Goal: Task Accomplishment & Management: Manage account settings

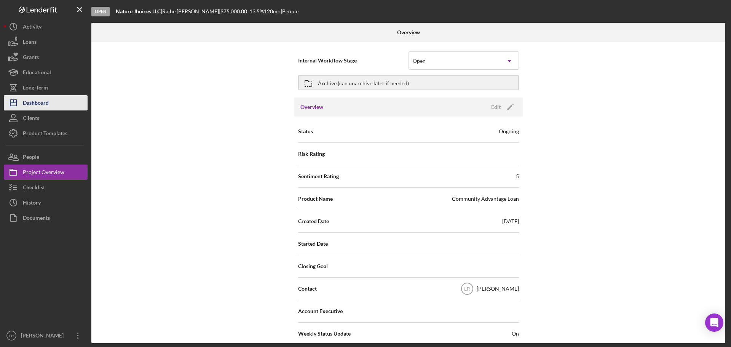
click at [59, 101] on button "Icon/Dashboard Dashboard" at bounding box center [46, 102] width 84 height 15
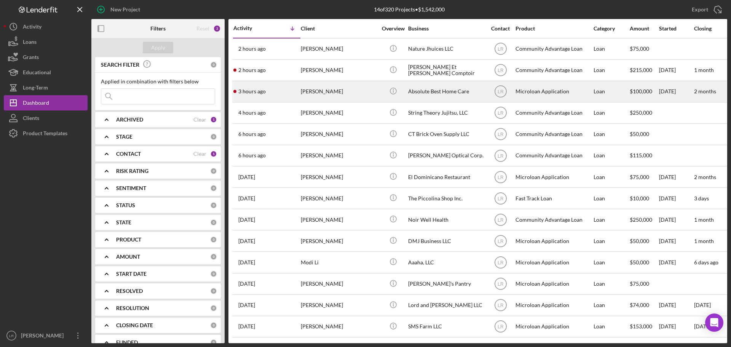
click at [337, 89] on div "[PERSON_NAME]" at bounding box center [339, 91] width 76 height 20
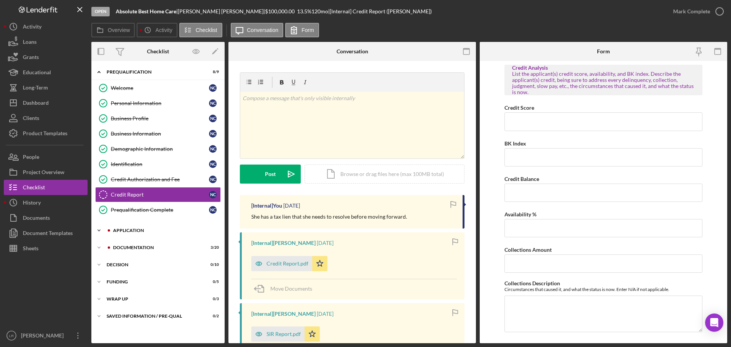
click at [139, 231] on div "Application" at bounding box center [164, 230] width 102 height 5
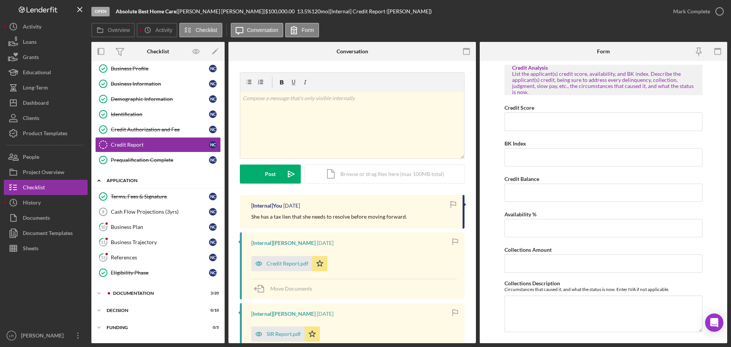
scroll to position [80, 0]
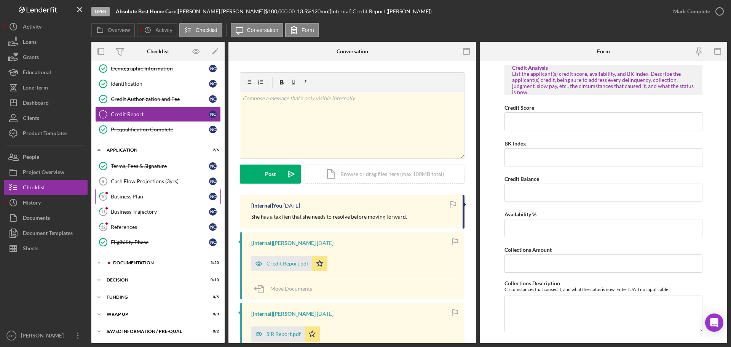
click at [145, 198] on div "Business Plan" at bounding box center [160, 196] width 98 height 6
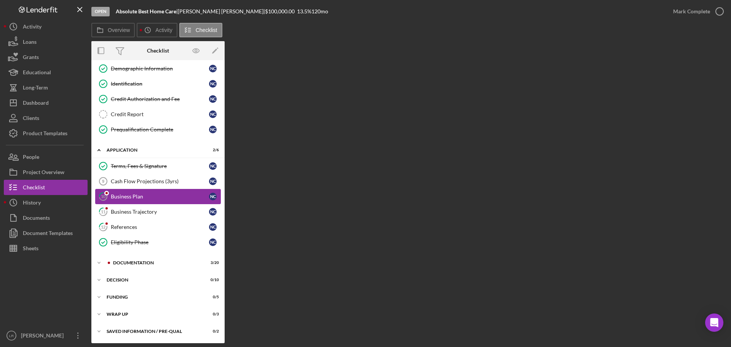
scroll to position [80, 0]
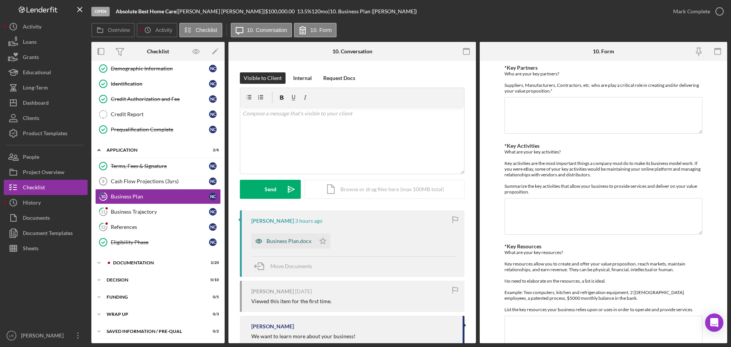
click at [291, 236] on div "Business Plan.docx" at bounding box center [283, 240] width 64 height 15
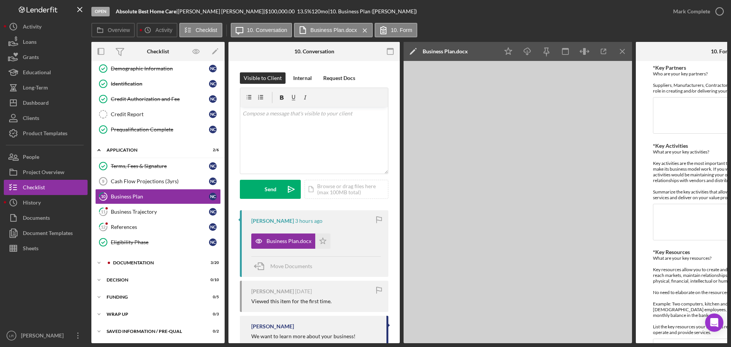
click at [415, 48] on icon "Icon/Edit" at bounding box center [412, 51] width 19 height 19
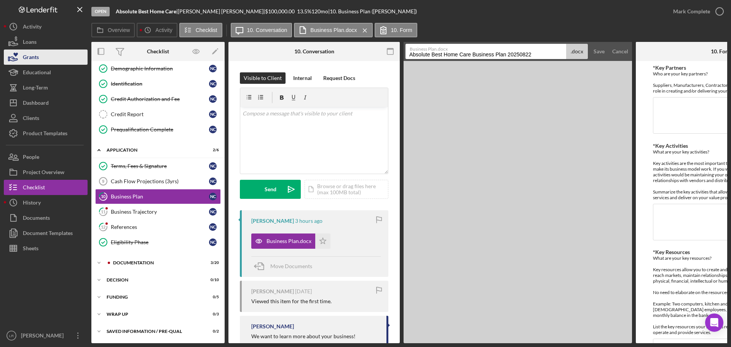
drag, startPoint x: 472, startPoint y: 57, endPoint x: 77, endPoint y: 62, distance: 395.2
click at [77, 65] on div "Open Absolute Best Home Care | [PERSON_NAME] | $100,000.00 13.5 % 120 mo | 10. …" at bounding box center [365, 171] width 723 height 343
drag, startPoint x: 444, startPoint y: 54, endPoint x: 631, endPoint y: 35, distance: 187.8
click at [633, 38] on div "Overview Icon/History Activity Checklist Icon/Message 10. Conversation Business…" at bounding box center [409, 183] width 636 height 320
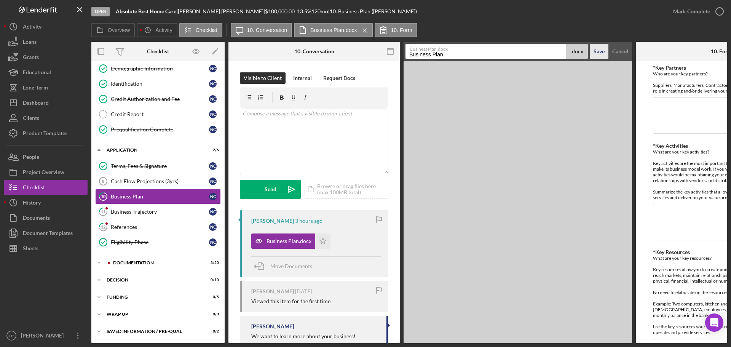
type input "Business Plan"
click at [603, 53] on div "Save" at bounding box center [598, 51] width 11 height 15
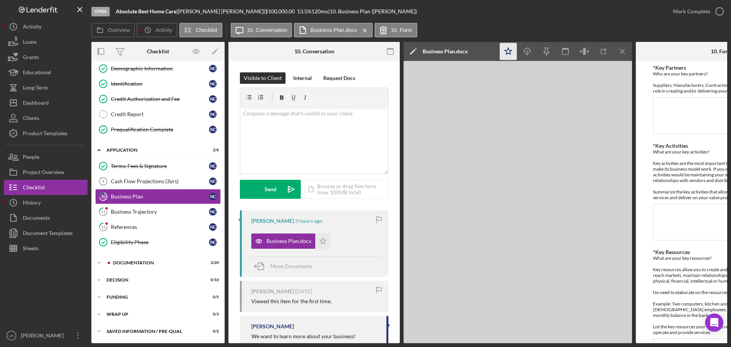
click at [512, 52] on icon "Icon/Star" at bounding box center [508, 51] width 17 height 17
click at [522, 53] on icon "Icon/Download" at bounding box center [527, 51] width 17 height 17
click at [708, 10] on div "Mark Complete" at bounding box center [691, 11] width 37 height 15
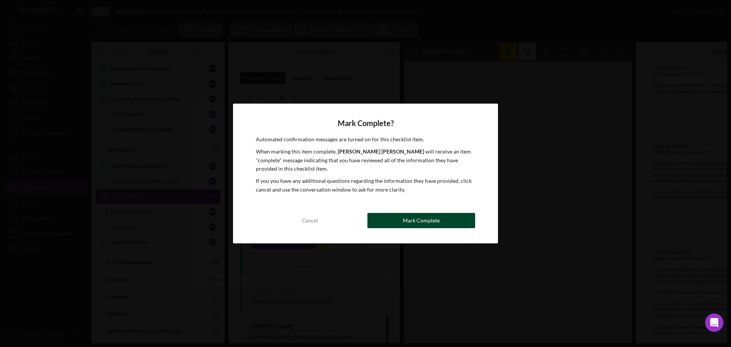
click at [463, 220] on button "Mark Complete" at bounding box center [421, 220] width 108 height 15
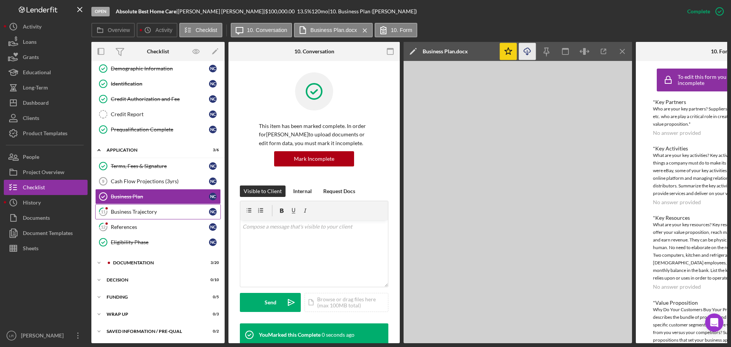
click at [158, 214] on div "Business Trajectory" at bounding box center [160, 212] width 98 height 6
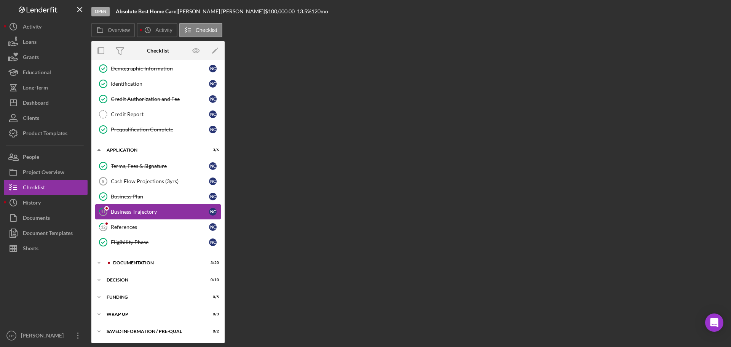
scroll to position [80, 0]
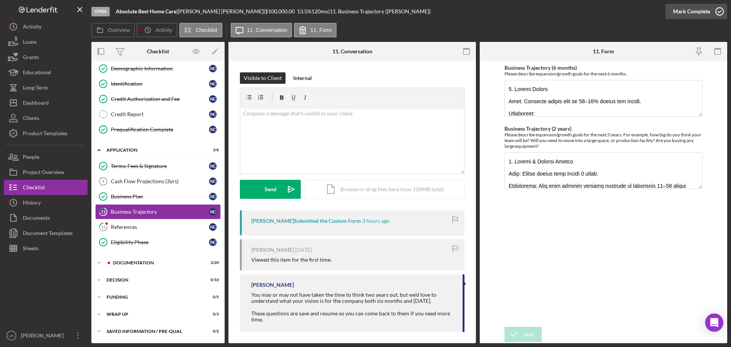
drag, startPoint x: 688, startPoint y: 9, endPoint x: 677, endPoint y: 11, distance: 11.2
click at [688, 9] on div "Mark Complete" at bounding box center [691, 11] width 37 height 15
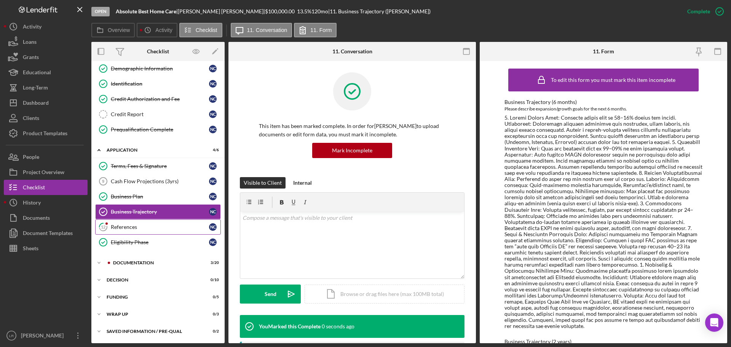
click at [126, 226] on div "References" at bounding box center [160, 227] width 98 height 6
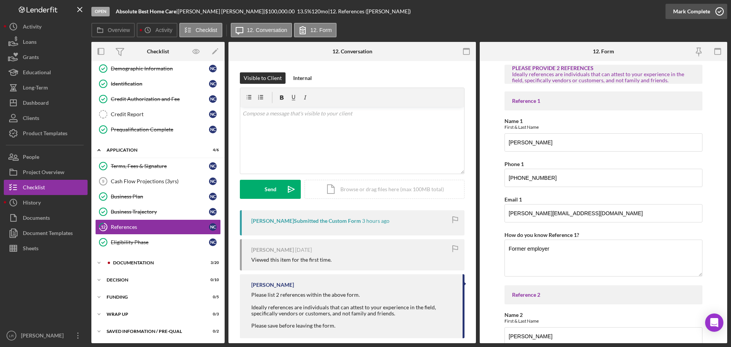
click at [695, 11] on div "Mark Complete" at bounding box center [691, 11] width 37 height 15
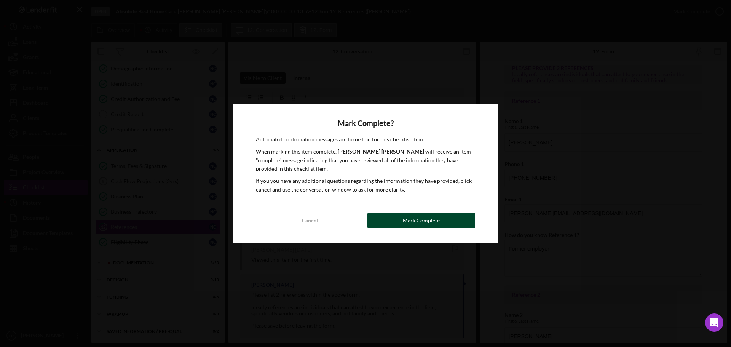
click at [446, 222] on button "Mark Complete" at bounding box center [421, 220] width 108 height 15
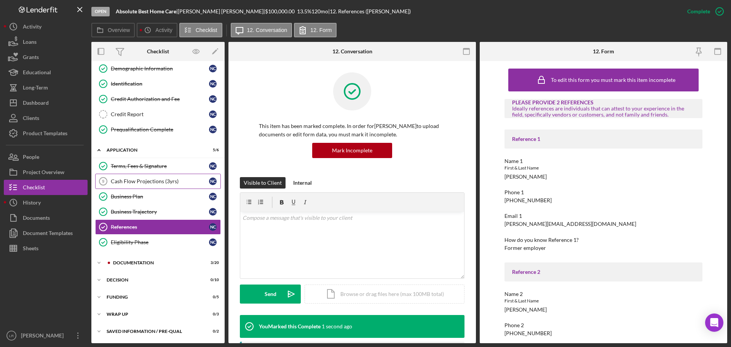
click at [135, 179] on div "Cash Flow Projections (3yrs)" at bounding box center [160, 181] width 98 height 6
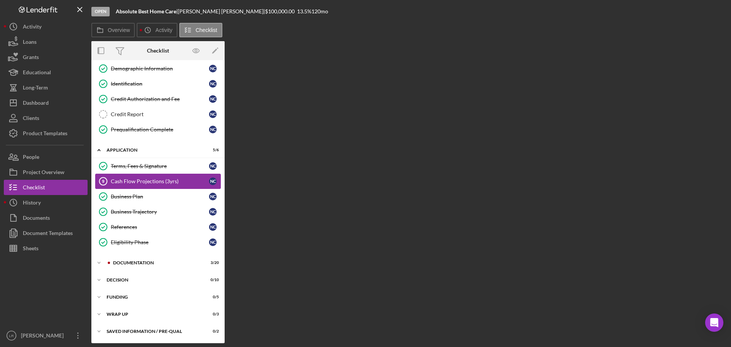
scroll to position [80, 0]
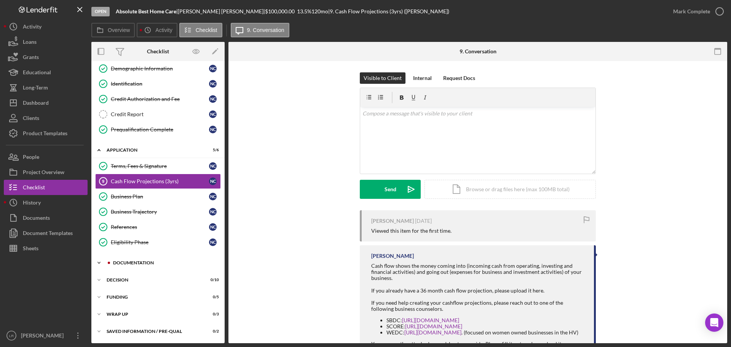
click at [126, 263] on div "Documentation" at bounding box center [164, 262] width 102 height 5
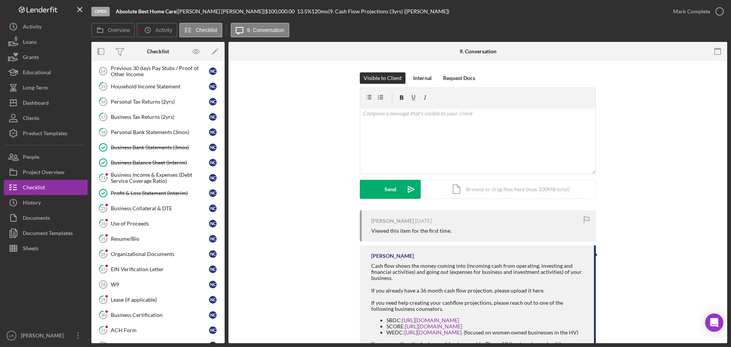
scroll to position [309, 0]
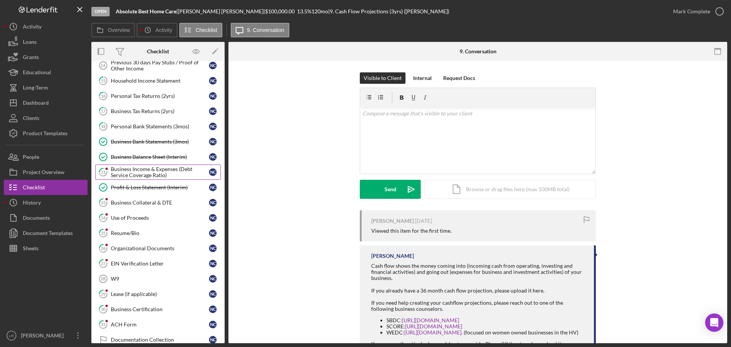
click at [136, 171] on div "Business Income & Expenses (Debt Service Coverage Ratio)" at bounding box center [160, 172] width 98 height 12
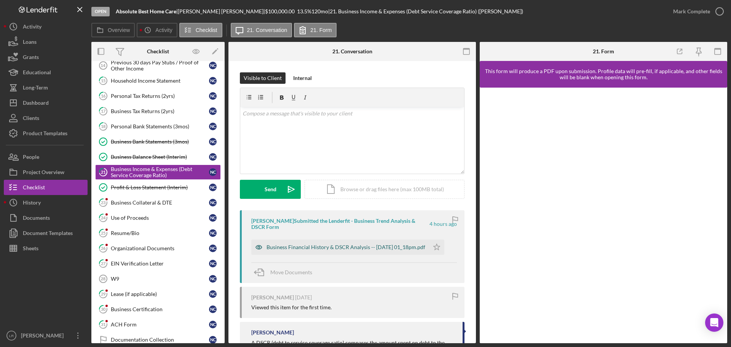
click at [302, 246] on div "Business Financial History & DSCR Analysis -- [DATE] 01_18pm.pdf" at bounding box center [345, 247] width 159 height 6
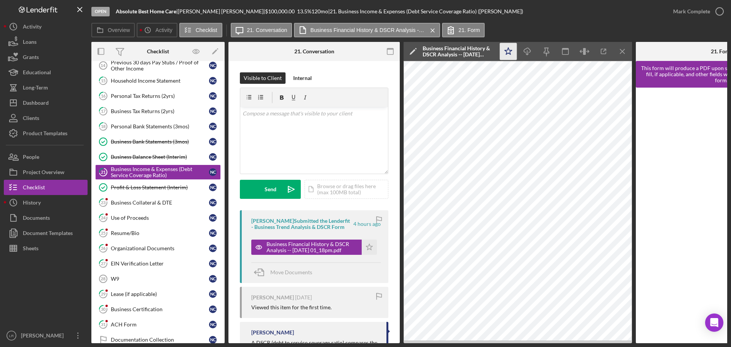
click at [509, 48] on icon "Icon/Star" at bounding box center [508, 51] width 17 height 17
click at [415, 50] on polygon at bounding box center [413, 52] width 6 height 6
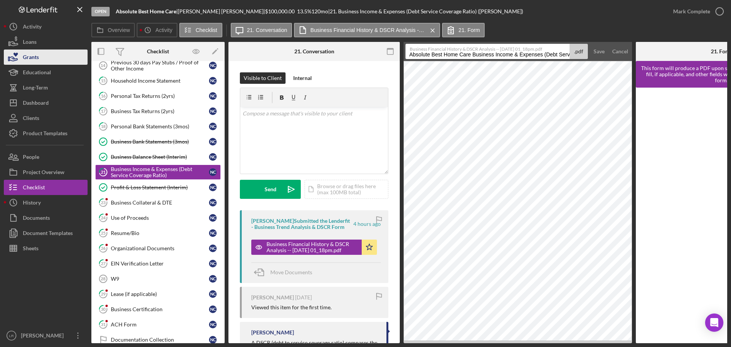
drag, startPoint x: 472, startPoint y: 55, endPoint x: 29, endPoint y: 54, distance: 443.8
click at [29, 54] on div "Open Absolute Best Home Care | [PERSON_NAME] | $100,000.00 13.5 % 120 mo | 21. …" at bounding box center [365, 171] width 723 height 343
drag, startPoint x: 555, startPoint y: 55, endPoint x: 694, endPoint y: 49, distance: 138.7
click at [694, 50] on div "Overview Internal Workflow Stage Open Icon/Dropdown Arrow Archive (can unarchiv…" at bounding box center [409, 192] width 636 height 301
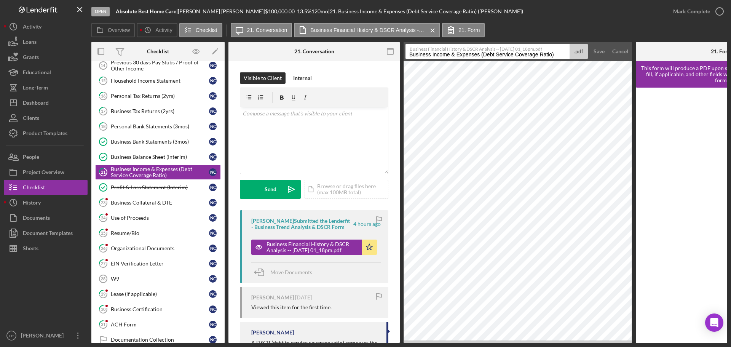
scroll to position [0, 0]
type input "Business Income & Expenses (Debt Service Coverage Ratio)"
click at [600, 54] on div "Save" at bounding box center [598, 51] width 11 height 15
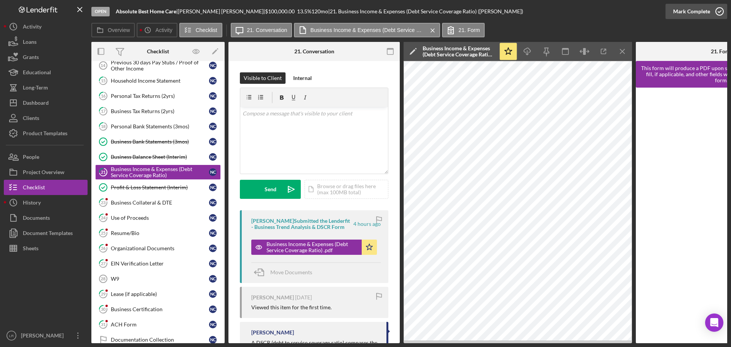
click at [693, 10] on div "Mark Complete" at bounding box center [691, 11] width 37 height 15
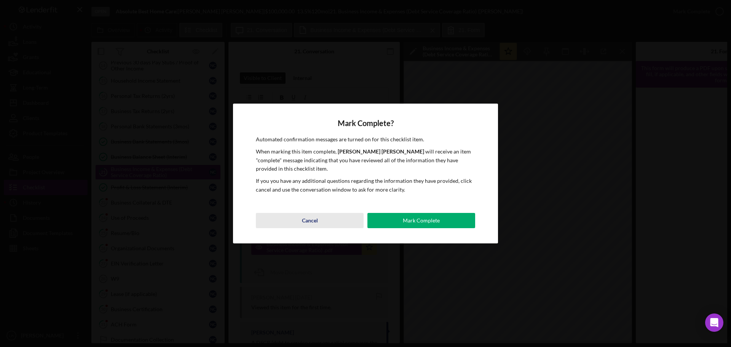
click at [314, 219] on div "Cancel" at bounding box center [310, 220] width 16 height 15
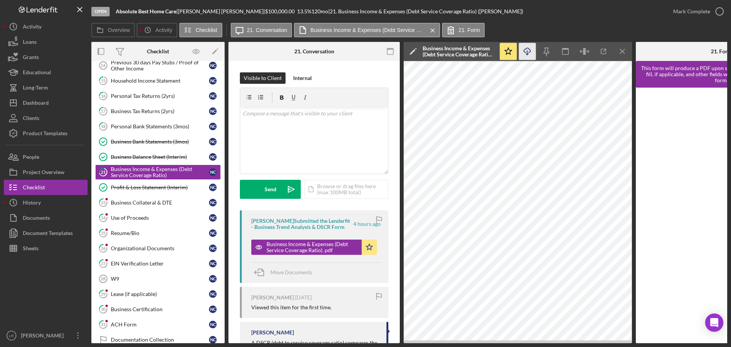
click at [527, 52] on line "button" at bounding box center [527, 52] width 0 height 4
click at [708, 11] on div "Mark Complete" at bounding box center [691, 11] width 37 height 15
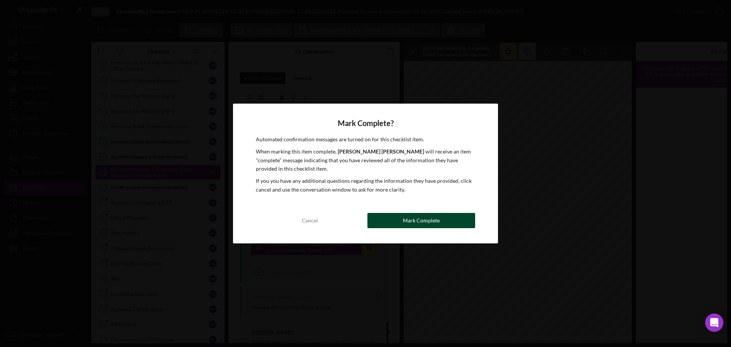
click at [448, 220] on button "Mark Complete" at bounding box center [421, 220] width 108 height 15
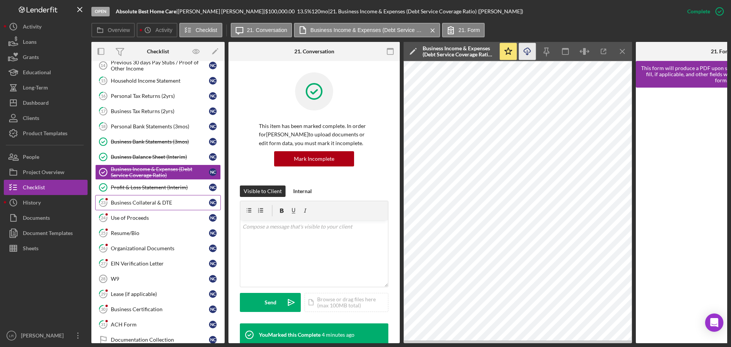
click at [159, 207] on link "23 Business Collateral & DTE N C" at bounding box center [158, 202] width 126 height 15
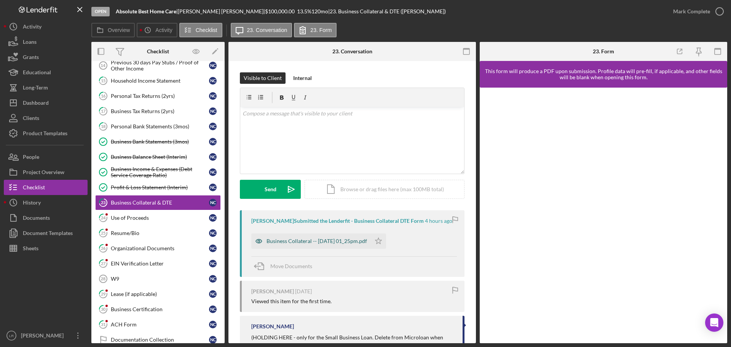
click at [301, 237] on div "Business Collateral -- [DATE] 01_25pm.pdf" at bounding box center [311, 240] width 120 height 15
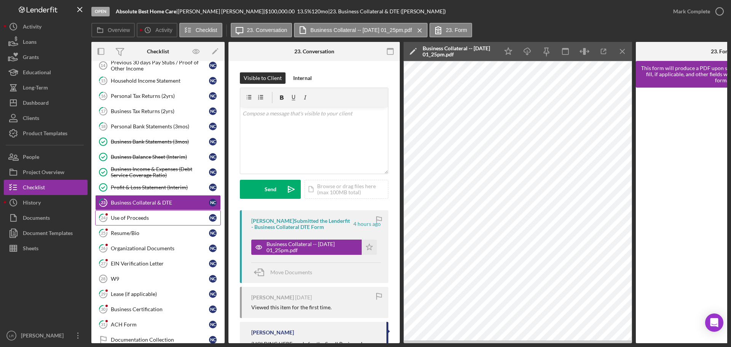
click at [132, 218] on div "Use of Proceeds" at bounding box center [160, 218] width 98 height 6
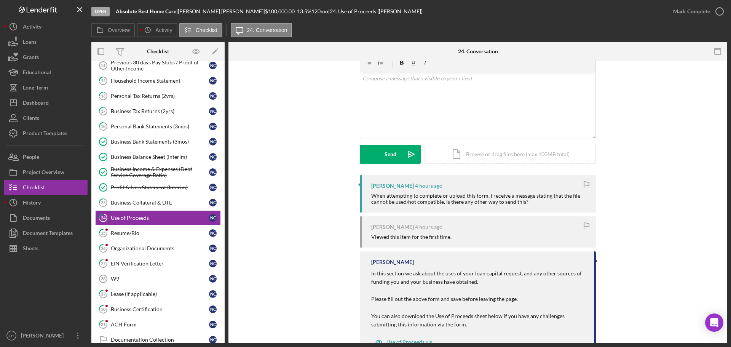
scroll to position [64, 0]
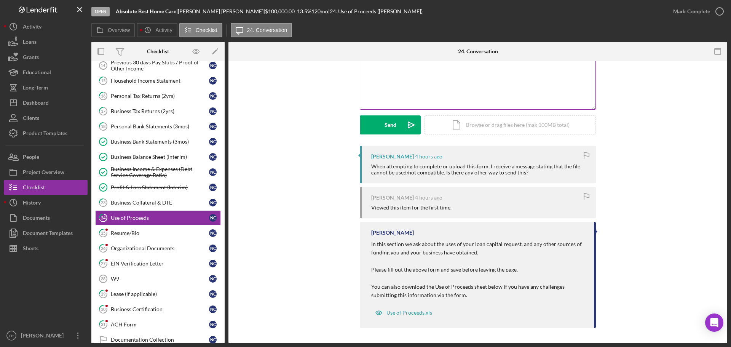
click at [440, 85] on div "v Color teal Color pink Remove color Add row above Add row below Add column bef…" at bounding box center [477, 76] width 235 height 67
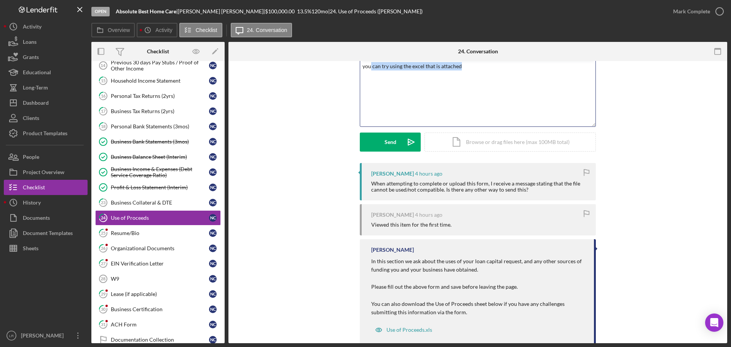
scroll to position [0, 0]
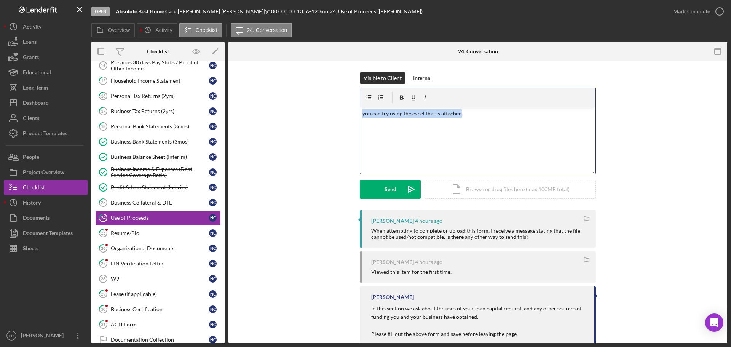
drag, startPoint x: 468, startPoint y: 68, endPoint x: 302, endPoint y: 59, distance: 166.6
click at [302, 59] on div "24. Conversation 24 Use of Proceeds Visible to Client Internal v Color teal Col…" at bounding box center [477, 192] width 499 height 301
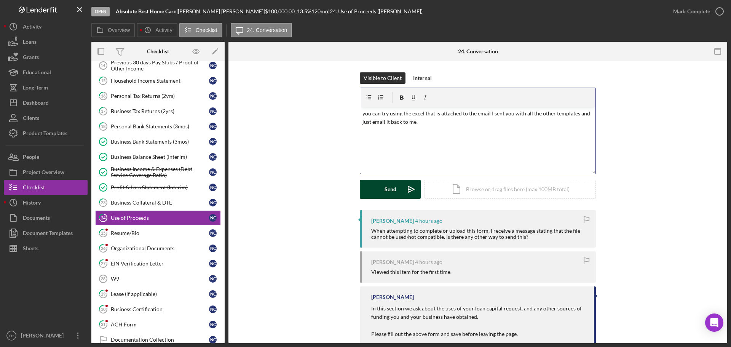
click at [390, 188] on div "Send" at bounding box center [390, 189] width 12 height 19
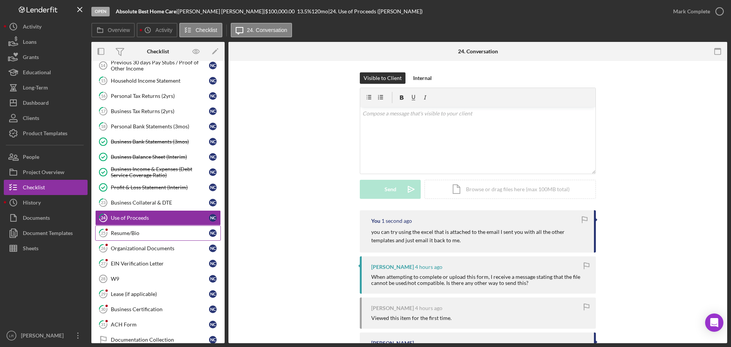
click at [142, 233] on div "Resume/Bio" at bounding box center [160, 233] width 98 height 6
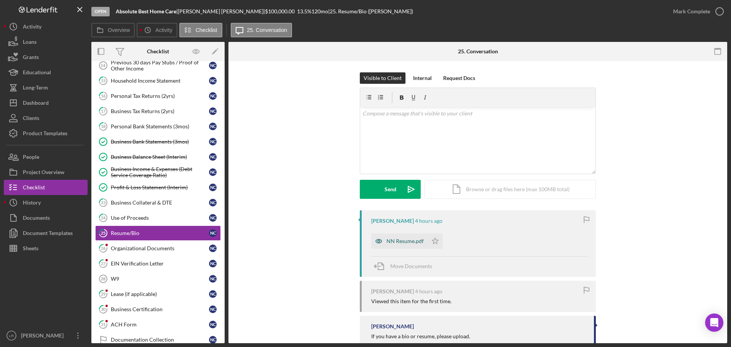
click at [399, 241] on div "NN Resume.pdf" at bounding box center [404, 241] width 37 height 6
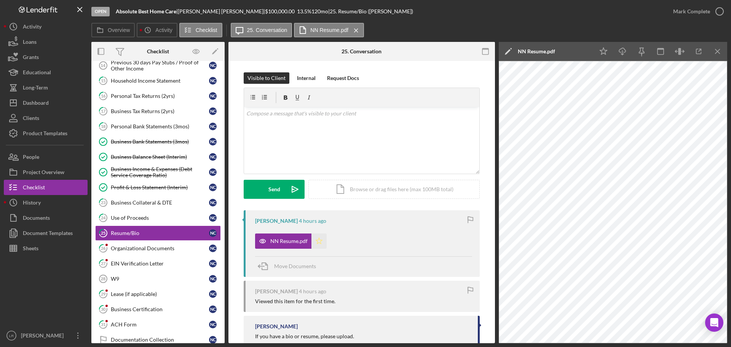
click at [319, 244] on icon "Icon/Star" at bounding box center [318, 240] width 15 height 15
click at [510, 51] on icon "Icon/Edit" at bounding box center [508, 51] width 19 height 19
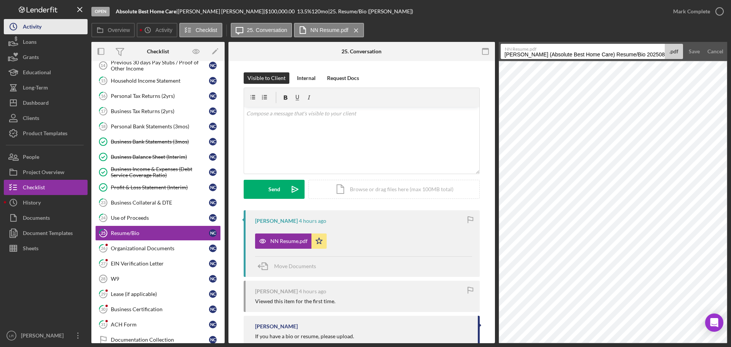
drag, startPoint x: 609, startPoint y: 54, endPoint x: 87, endPoint y: 31, distance: 523.2
click at [87, 31] on div "Open Absolute Best Home Care | [PERSON_NAME] | $100,000.00 13.5 % 120 mo | 25. …" at bounding box center [365, 171] width 723 height 343
drag, startPoint x: 524, startPoint y: 54, endPoint x: 729, endPoint y: 47, distance: 205.7
click at [729, 48] on div "Open Absolute Best Home Care | [PERSON_NAME] | $100,000.00 13.5 % 120 mo | 25. …" at bounding box center [365, 173] width 731 height 347
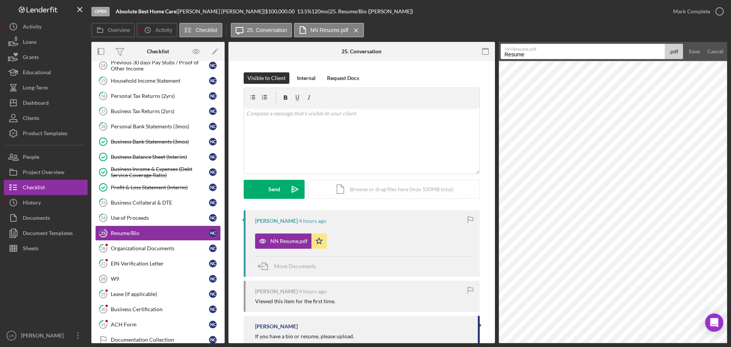
type input "Resume/Bio"
click at [691, 52] on div "Save" at bounding box center [694, 51] width 11 height 15
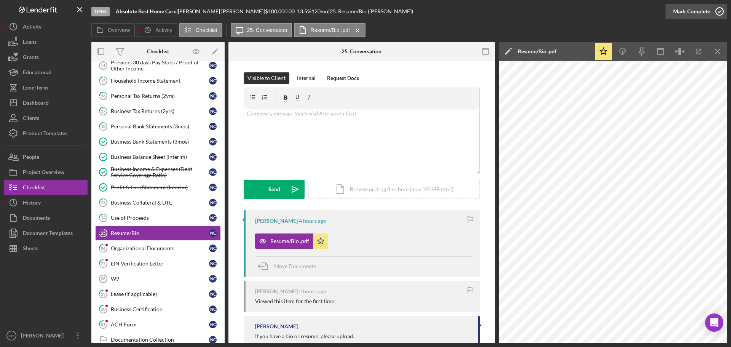
click at [693, 13] on div "Mark Complete" at bounding box center [691, 11] width 37 height 15
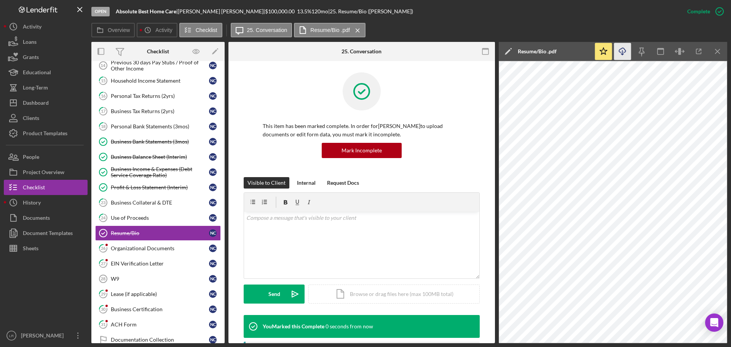
click at [623, 55] on icon "Icon/Download" at bounding box center [622, 51] width 17 height 17
click at [148, 249] on div "Organizational Documents" at bounding box center [160, 248] width 98 height 6
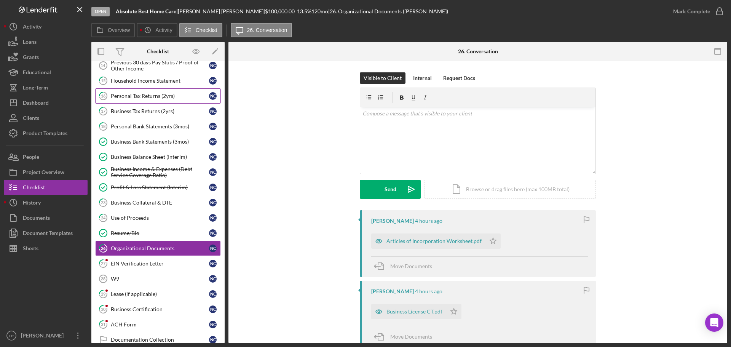
click at [163, 90] on link "16 Personal Tax Returns (2yrs) N C" at bounding box center [158, 95] width 126 height 15
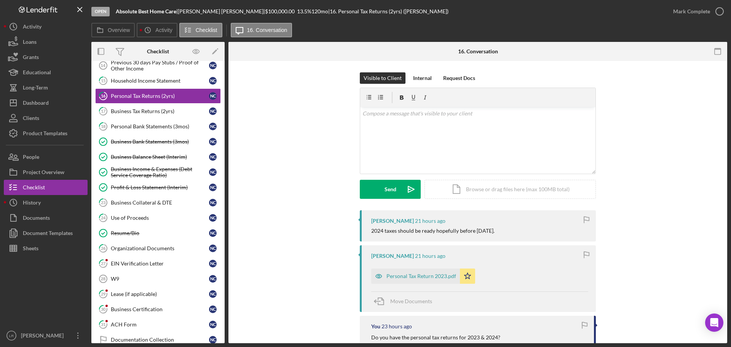
drag, startPoint x: 131, startPoint y: 246, endPoint x: 388, endPoint y: 199, distance: 261.5
click at [131, 246] on div "Organizational Documents" at bounding box center [160, 248] width 98 height 6
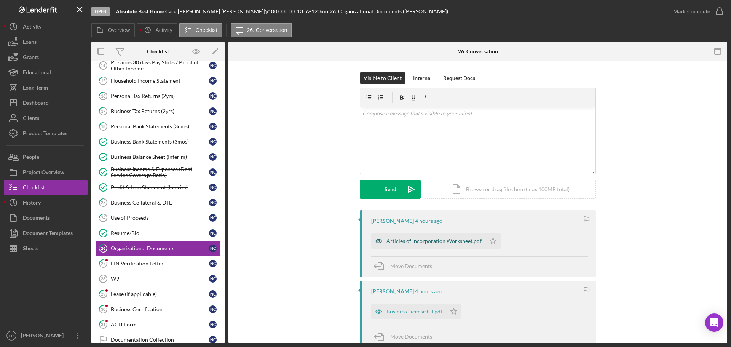
click at [422, 241] on div "Articles of Incorporation Worksheet.pdf" at bounding box center [433, 241] width 95 height 6
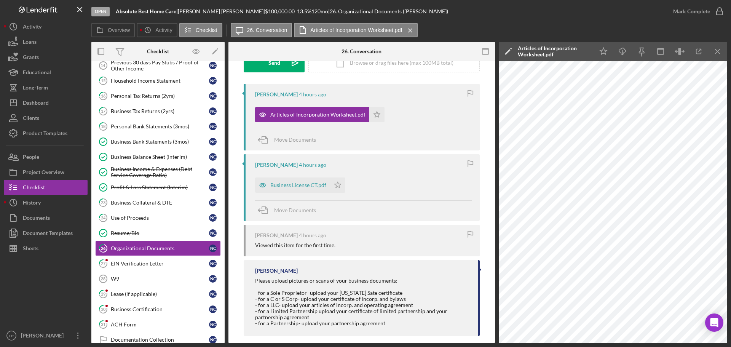
scroll to position [134, 0]
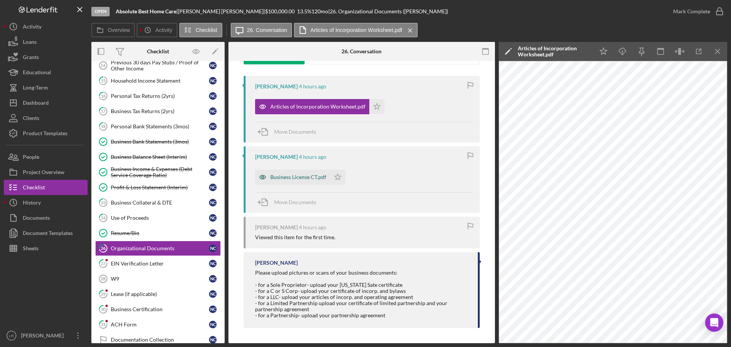
click at [300, 175] on div "Business License CT.pdf" at bounding box center [298, 177] width 56 height 6
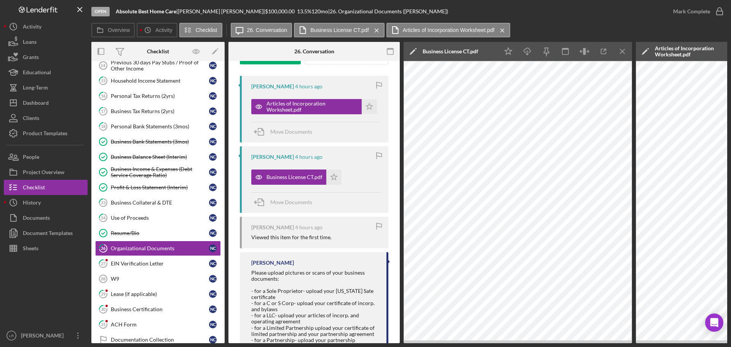
click at [413, 51] on icon "Icon/Edit" at bounding box center [412, 51] width 19 height 19
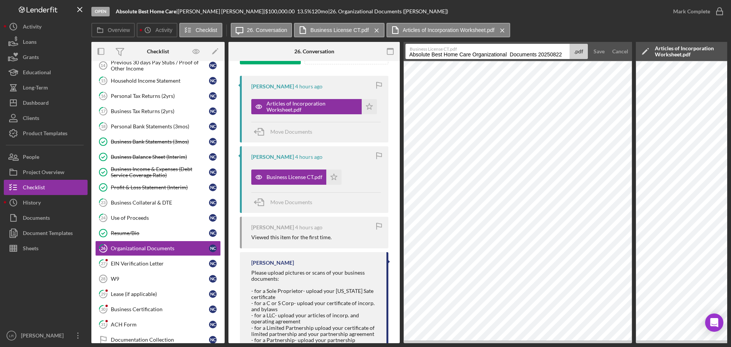
drag, startPoint x: 474, startPoint y: 55, endPoint x: -163, endPoint y: 59, distance: 637.6
click at [0, 59] on html "Open Absolute Best Home Care | [PERSON_NAME] | $100,000.00 13.5 % 120 mo | 26. …" at bounding box center [365, 173] width 731 height 347
click at [447, 54] on input "Organizational Documents 20250822" at bounding box center [487, 51] width 164 height 15
drag, startPoint x: 470, startPoint y: 54, endPoint x: 569, endPoint y: 59, distance: 99.5
click at [569, 59] on div "Business License CT.pdf Organizational Documents 20250822 .pdf" at bounding box center [496, 51] width 182 height 15
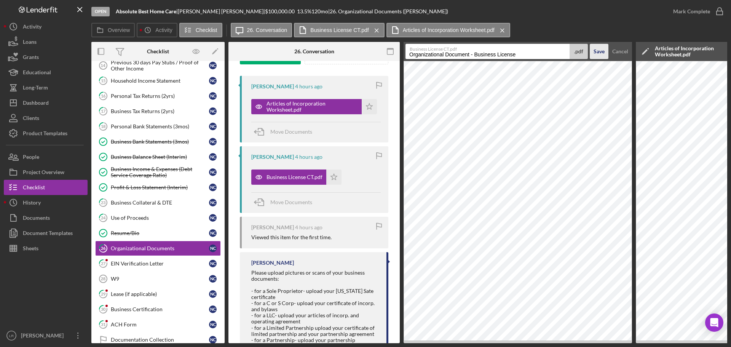
type input "Organizational Document - Business License"
click at [599, 51] on div "Save" at bounding box center [598, 51] width 11 height 15
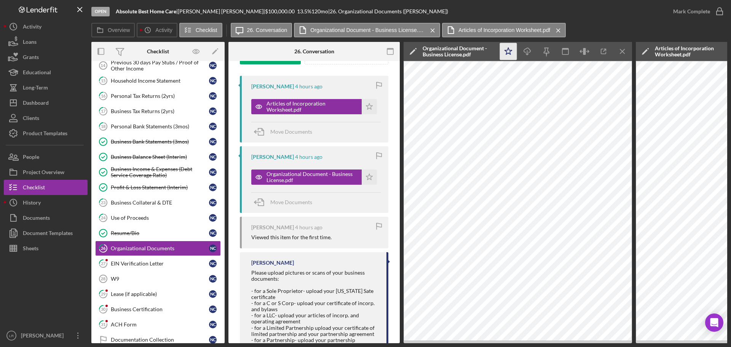
click at [504, 49] on icon "Icon/Star" at bounding box center [508, 51] width 17 height 17
click at [528, 53] on icon "Icon/Download" at bounding box center [527, 51] width 17 height 17
click at [542, 10] on div "Open Absolute Best Home Care | [PERSON_NAME] | $100,000.00 13.5 % 120 mo | 26. …" at bounding box center [378, 11] width 574 height 23
click at [559, 28] on icon "Icon/Menu Close" at bounding box center [558, 30] width 13 height 19
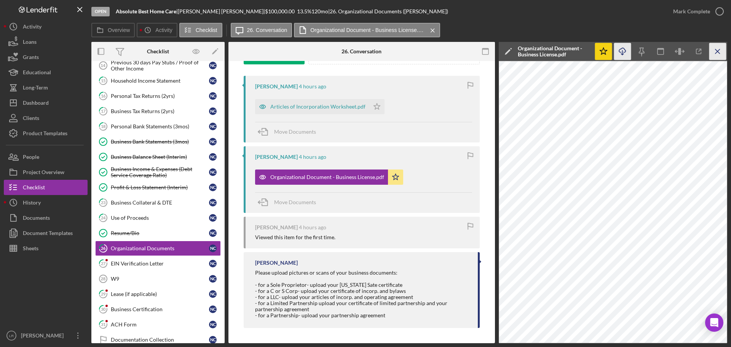
click at [716, 50] on icon "Icon/Menu Close" at bounding box center [717, 51] width 17 height 17
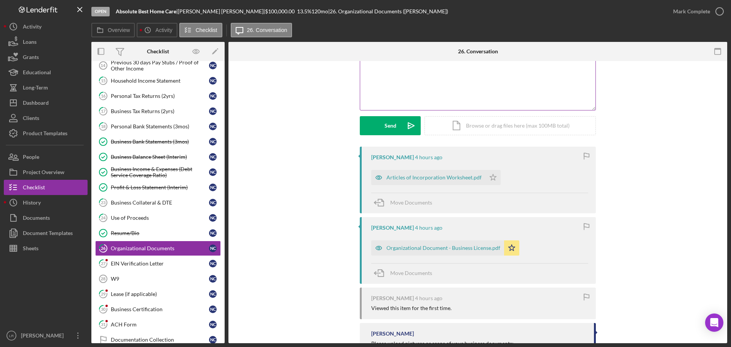
scroll to position [0, 0]
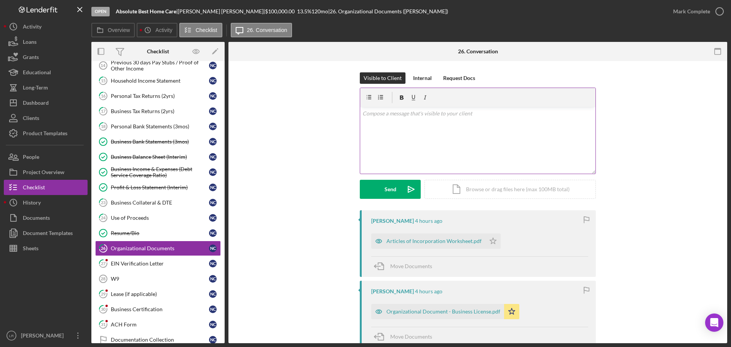
click at [426, 122] on div "v Color teal Color pink Remove color Add row above Add row below Add column bef…" at bounding box center [477, 140] width 235 height 67
click at [378, 114] on p "Do youhave the articles of incorporation and the operating agreement?" at bounding box center [477, 113] width 231 height 8
click at [386, 190] on div "Send" at bounding box center [390, 189] width 12 height 19
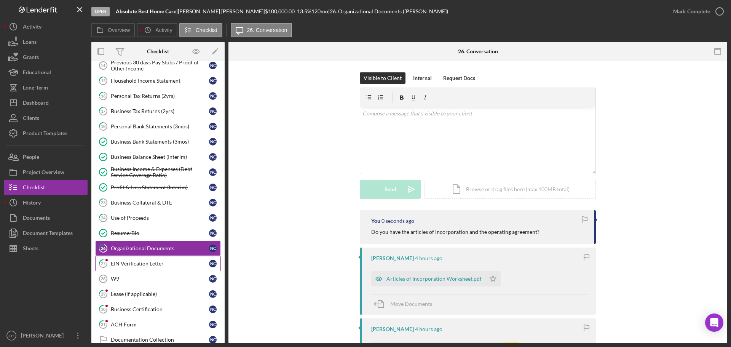
click at [146, 259] on link "27 EIN Verification Letter N C" at bounding box center [158, 263] width 126 height 15
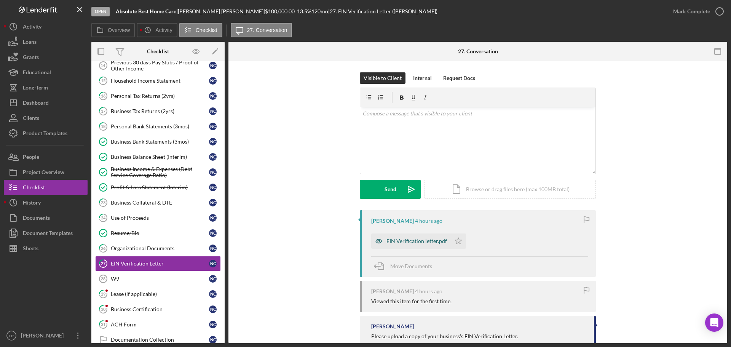
click at [422, 241] on div "EIN Verification letter.pdf" at bounding box center [416, 241] width 61 height 6
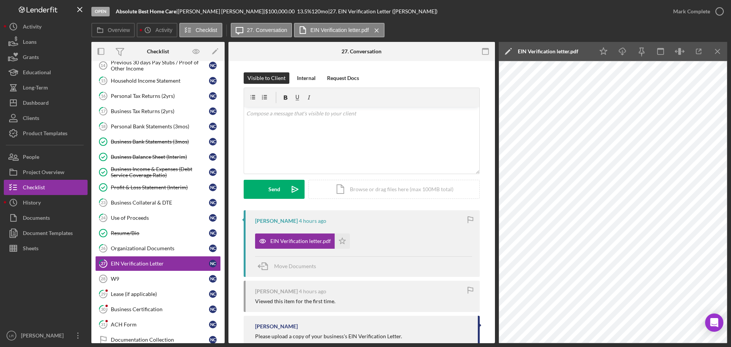
click at [506, 44] on icon "Icon/Edit" at bounding box center [508, 51] width 19 height 19
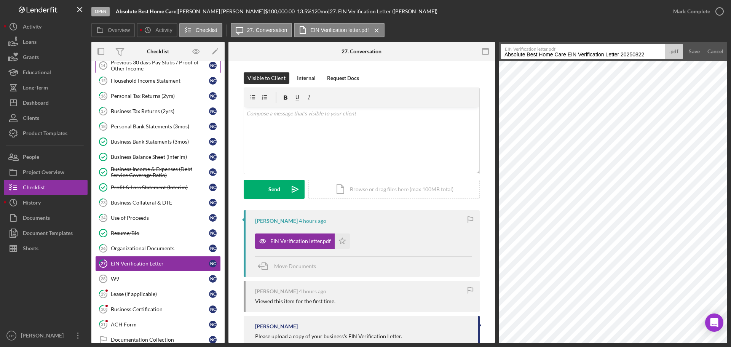
drag, startPoint x: 568, startPoint y: 55, endPoint x: 142, endPoint y: 64, distance: 425.3
click at [142, 64] on div "Overview Internal Workflow Stage Open Icon/Dropdown Arrow Archive (can unarchiv…" at bounding box center [409, 192] width 636 height 301
drag, startPoint x: 516, startPoint y: 56, endPoint x: 617, endPoint y: 56, distance: 101.3
click at [617, 56] on input "EIN Verification Letter 20250822" at bounding box center [583, 51] width 164 height 15
type input "EIN Letter"
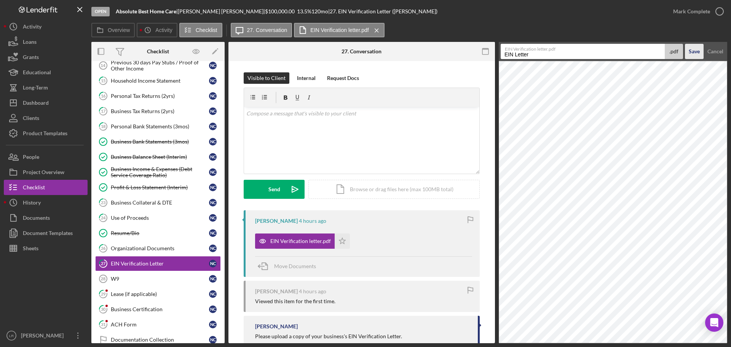
click at [694, 51] on div "Save" at bounding box center [694, 51] width 11 height 15
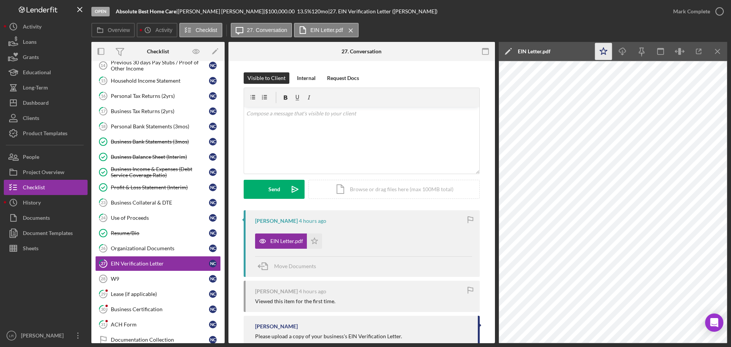
click at [601, 50] on polygon "button" at bounding box center [603, 51] width 7 height 7
click at [616, 51] on icon "Icon/Download" at bounding box center [622, 51] width 17 height 17
drag, startPoint x: 618, startPoint y: 50, endPoint x: 710, endPoint y: 15, distance: 98.8
click at [708, 13] on div "Mark Complete" at bounding box center [691, 11] width 37 height 15
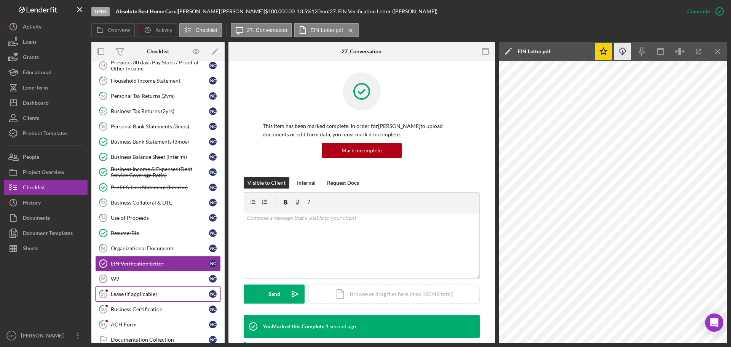
drag, startPoint x: 126, startPoint y: 289, endPoint x: 168, endPoint y: 285, distance: 41.7
click at [126, 289] on link "29 Lease (if applicable) N C" at bounding box center [158, 293] width 126 height 15
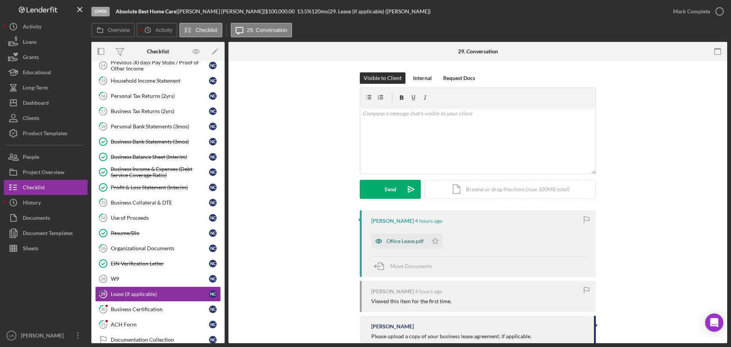
click at [405, 240] on div "Ofiice Lease.pdf" at bounding box center [404, 241] width 37 height 6
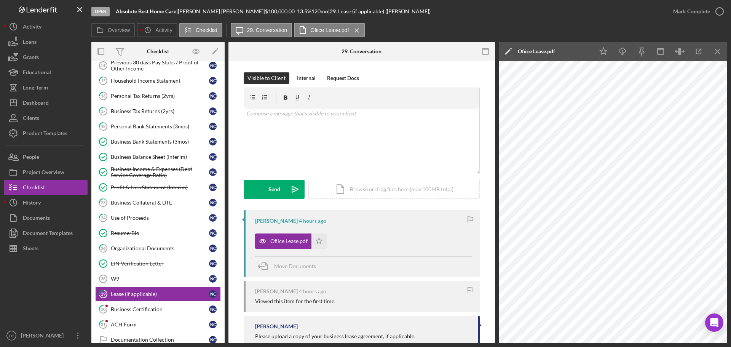
click at [509, 51] on polygon at bounding box center [508, 52] width 6 height 6
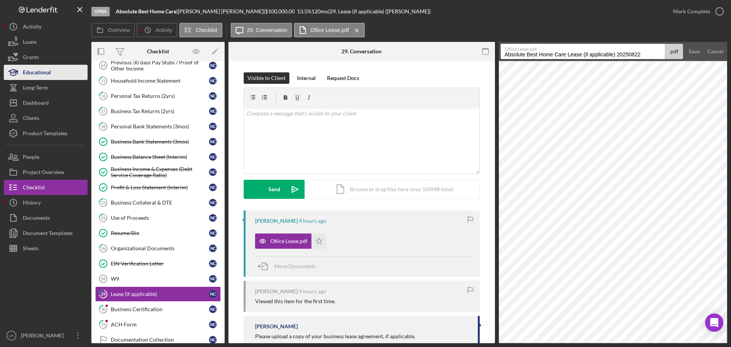
drag, startPoint x: 568, startPoint y: 53, endPoint x: 87, endPoint y: 67, distance: 481.0
click at [88, 68] on div "Open Absolute Best Home Care | [PERSON_NAME] | $100,000.00 13.5 % 120 mo | 29. …" at bounding box center [365, 171] width 723 height 343
drag, startPoint x: 518, startPoint y: 55, endPoint x: 728, endPoint y: 48, distance: 209.9
click at [730, 50] on div "Open Absolute Best Home Care | [PERSON_NAME] | $100,000.00 13.5 % 120 mo | 29. …" at bounding box center [365, 173] width 731 height 347
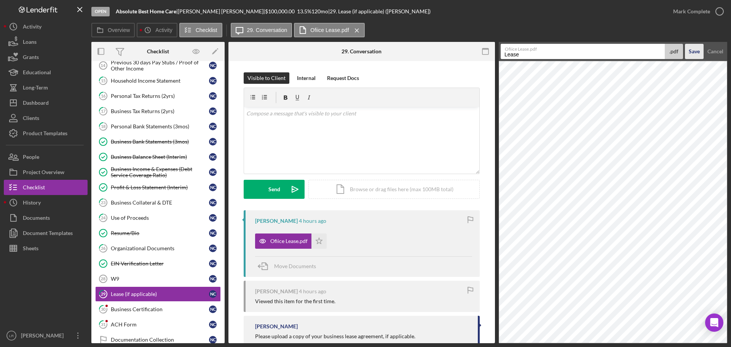
type input "Lease"
click at [689, 50] on div "Save" at bounding box center [694, 51] width 11 height 15
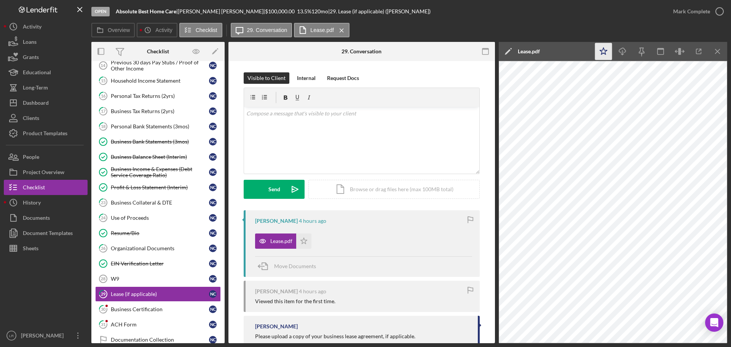
click at [598, 52] on icon "Icon/Star" at bounding box center [603, 51] width 17 height 17
click at [333, 123] on div "v Color teal Color pink Remove color Add row above Add row below Add column bef…" at bounding box center [361, 140] width 235 height 67
drag, startPoint x: 271, startPoint y: 190, endPoint x: 408, endPoint y: 104, distance: 162.0
click at [272, 190] on div "Send" at bounding box center [274, 189] width 12 height 19
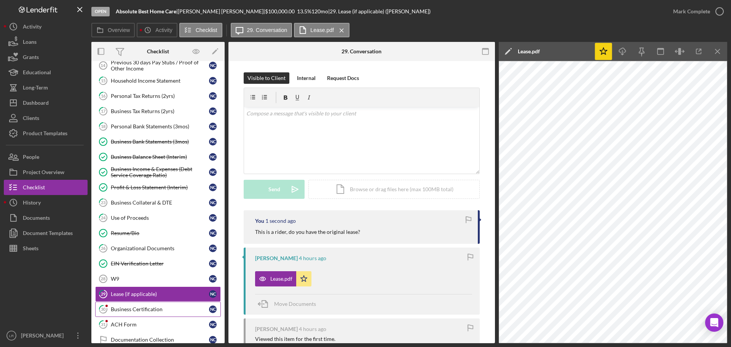
click at [137, 308] on div "Business Certification" at bounding box center [160, 309] width 98 height 6
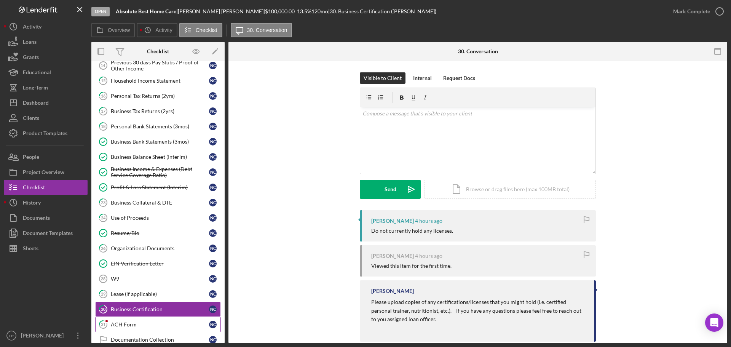
click at [126, 324] on div "ACH Form" at bounding box center [160, 324] width 98 height 6
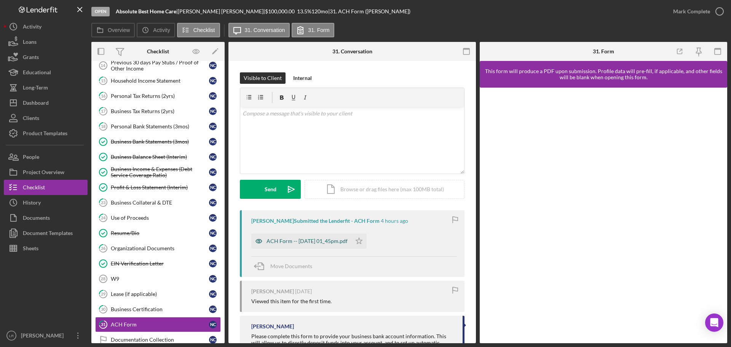
click at [342, 241] on div "ACH Form -- [DATE] 01_45pm.pdf" at bounding box center [306, 241] width 81 height 6
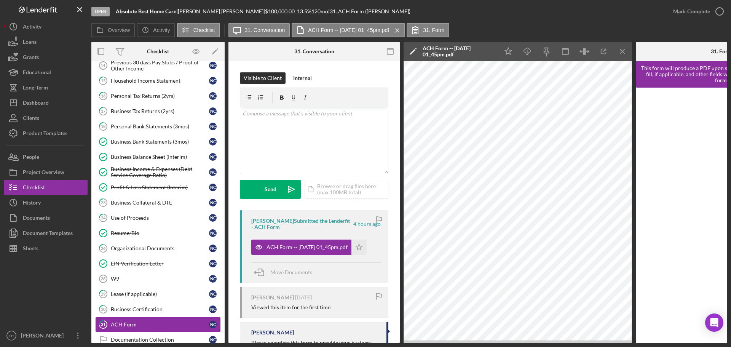
click at [411, 51] on icon "Icon/Edit" at bounding box center [412, 51] width 19 height 19
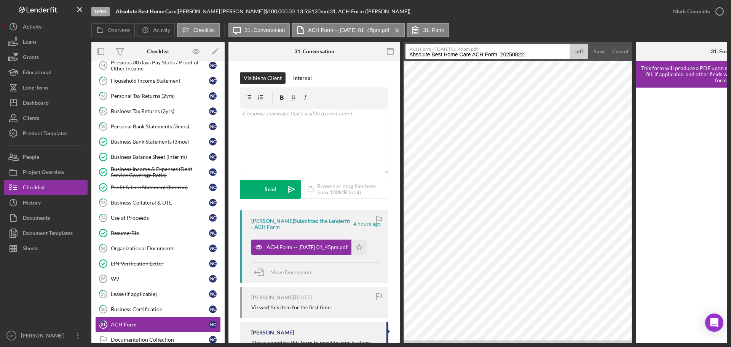
drag, startPoint x: 473, startPoint y: 54, endPoint x: -157, endPoint y: 37, distance: 630.2
click at [0, 37] on html "Open Absolute Best Home Care | [PERSON_NAME] | $100,000.00 13.5 % 120 mo | 31. …" at bounding box center [365, 173] width 731 height 347
drag, startPoint x: 433, startPoint y: 54, endPoint x: 536, endPoint y: 52, distance: 102.4
click at [536, 52] on input "ACH Form 20250822" at bounding box center [487, 51] width 164 height 15
type input "ACH Form"
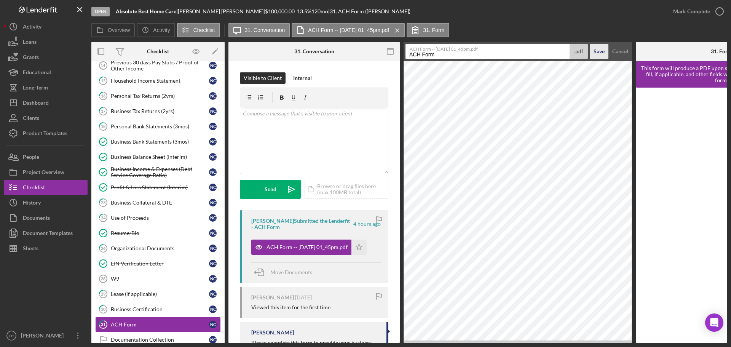
click at [598, 56] on div "Save" at bounding box center [598, 51] width 11 height 15
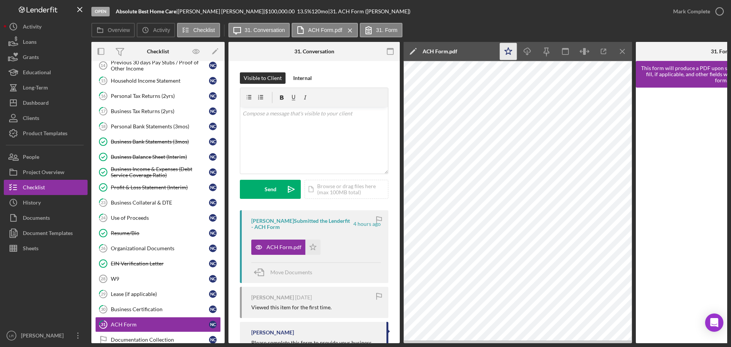
click at [509, 52] on icon "Icon/Star" at bounding box center [508, 51] width 17 height 17
click at [525, 51] on icon "Icon/Download" at bounding box center [527, 51] width 17 height 17
click at [703, 10] on div "Mark Complete" at bounding box center [691, 11] width 37 height 15
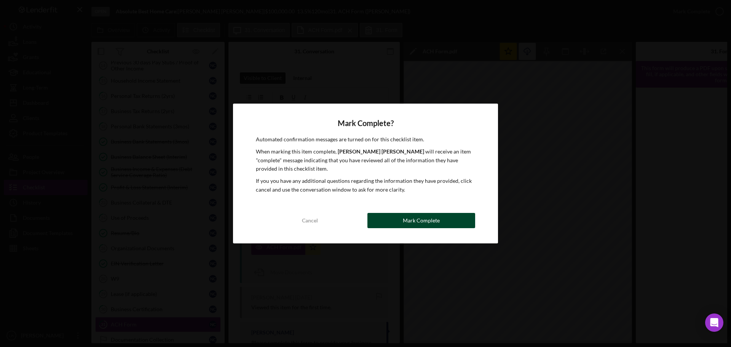
click at [431, 217] on div "Mark Complete" at bounding box center [421, 220] width 37 height 15
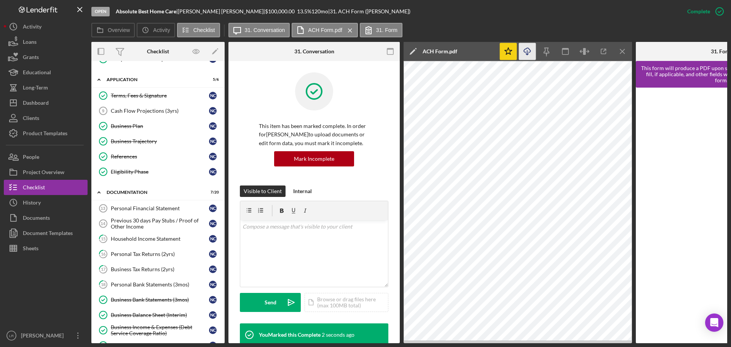
scroll to position [125, 0]
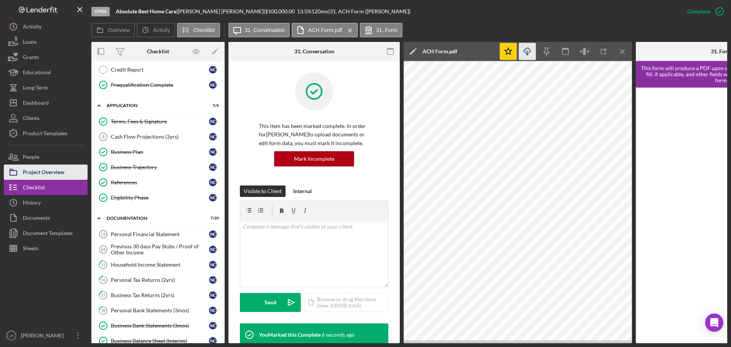
click at [48, 172] on div "Project Overview" at bounding box center [43, 172] width 41 height 17
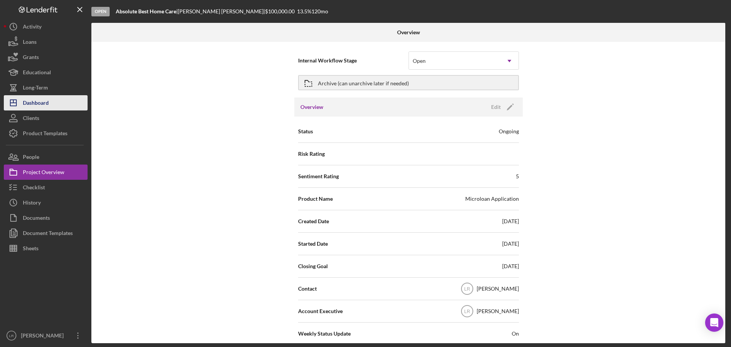
click at [49, 105] on div "Dashboard" at bounding box center [36, 103] width 26 height 17
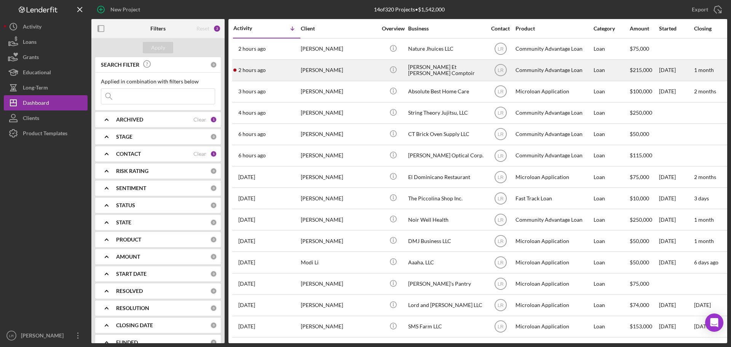
click at [351, 70] on div "[PERSON_NAME]" at bounding box center [339, 70] width 76 height 20
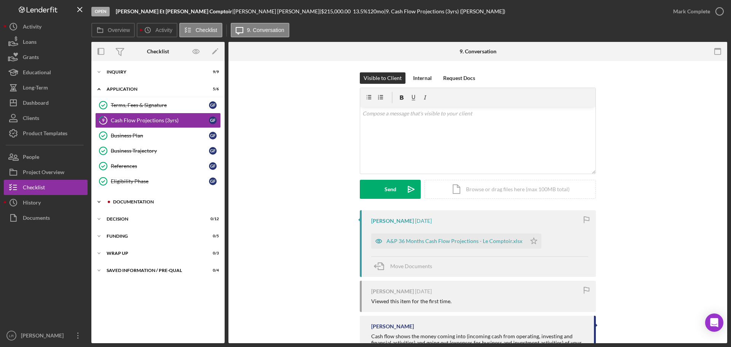
click at [152, 203] on div "Documentation" at bounding box center [164, 201] width 102 height 5
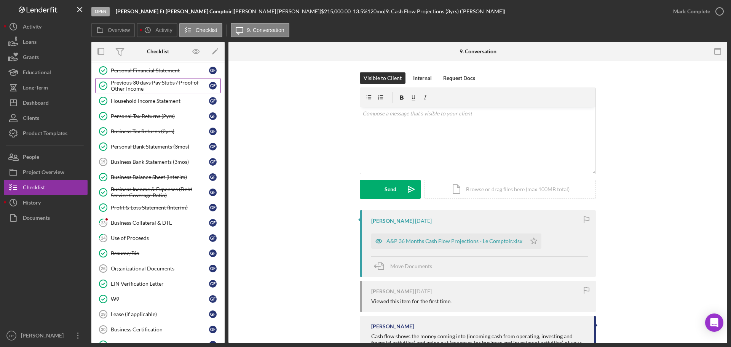
scroll to position [152, 0]
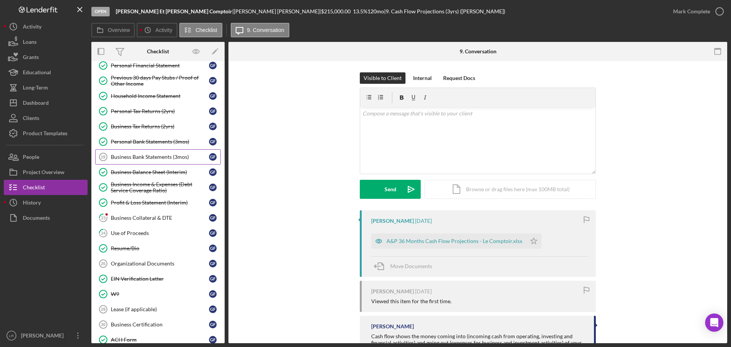
click at [174, 158] on div "Business Bank Statements (3mos)" at bounding box center [160, 157] width 98 height 6
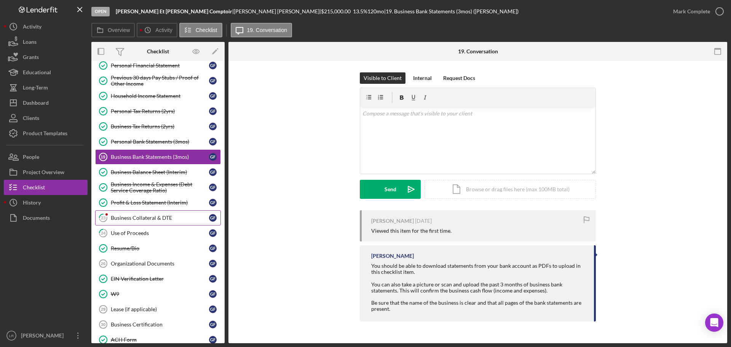
click at [159, 217] on div "Business Collateral & DTE" at bounding box center [160, 218] width 98 height 6
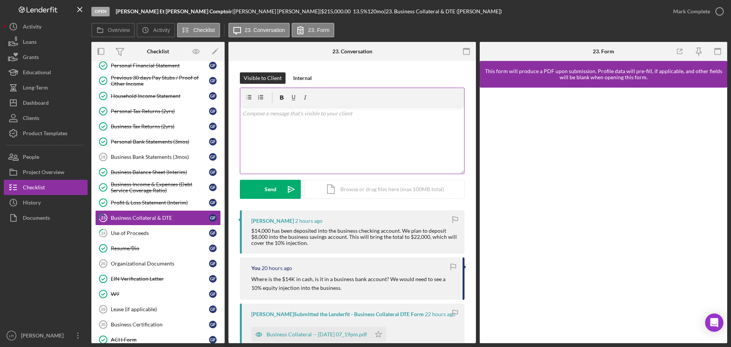
click at [307, 151] on div "v Color teal Color pink Remove color Add row above Add row below Add column bef…" at bounding box center [352, 140] width 224 height 67
click at [272, 188] on div "Send" at bounding box center [271, 189] width 12 height 19
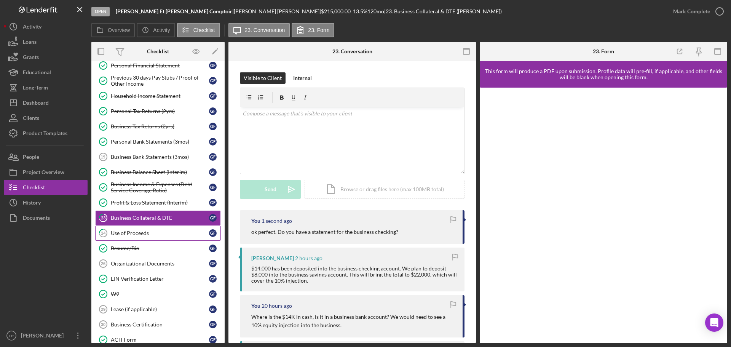
click at [145, 233] on div "Use of Proceeds" at bounding box center [160, 233] width 98 height 6
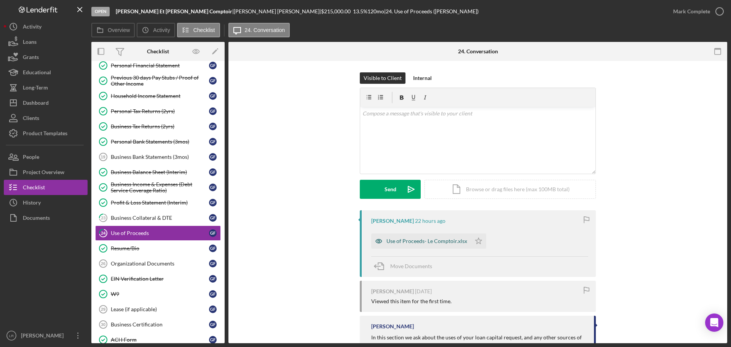
click at [438, 240] on div "Use of Proceeds- Le Comptoir.xlsx" at bounding box center [426, 241] width 81 height 6
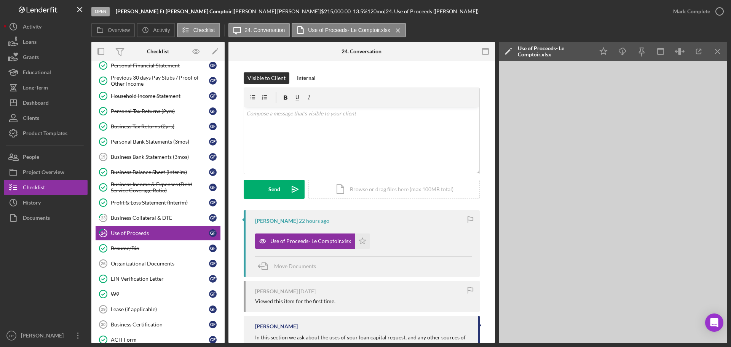
click at [506, 50] on icon "Icon/Edit" at bounding box center [508, 51] width 19 height 19
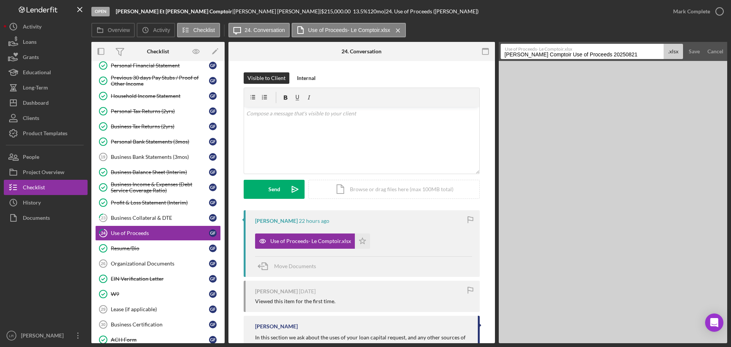
click at [575, 55] on input "[PERSON_NAME] Comptoir Use of Proceeds 20250821" at bounding box center [582, 51] width 163 height 15
drag, startPoint x: 574, startPoint y: 55, endPoint x: 26, endPoint y: 64, distance: 549.0
click at [26, 64] on div "Open [PERSON_NAME] | [PERSON_NAME] | $215,000.00 13.5 % 120 mo | 24. Use of Pro…" at bounding box center [365, 171] width 723 height 343
drag, startPoint x: 544, startPoint y: 55, endPoint x: 686, endPoint y: 48, distance: 141.8
click at [686, 48] on form "Use of Proceeds- Le Comptoir.xlsx Use of Proceeds 20250821 .xlsx Save Cancel" at bounding box center [613, 51] width 228 height 19
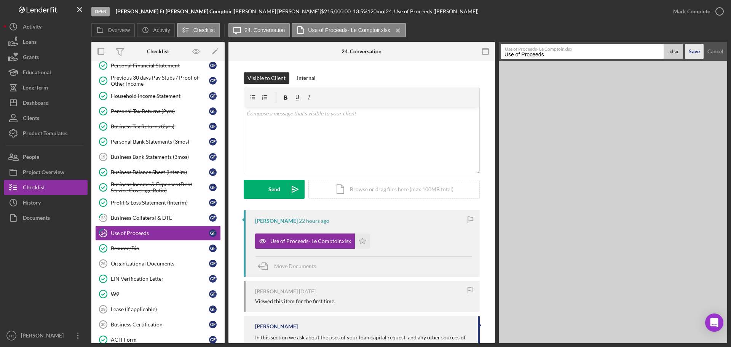
type input "Use of Proceeds"
click at [690, 49] on div "Save" at bounding box center [694, 51] width 11 height 15
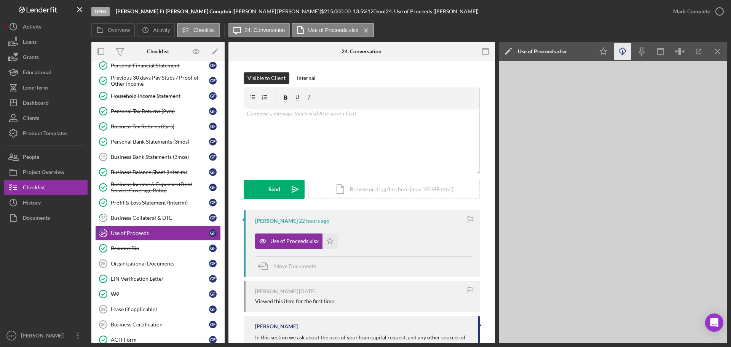
drag, startPoint x: 609, startPoint y: 51, endPoint x: 616, endPoint y: 51, distance: 6.5
click at [609, 51] on icon "Icon/Star" at bounding box center [603, 51] width 17 height 17
click at [623, 51] on icon "Icon/Download" at bounding box center [622, 51] width 17 height 17
click at [708, 12] on div "Mark Complete" at bounding box center [691, 11] width 37 height 15
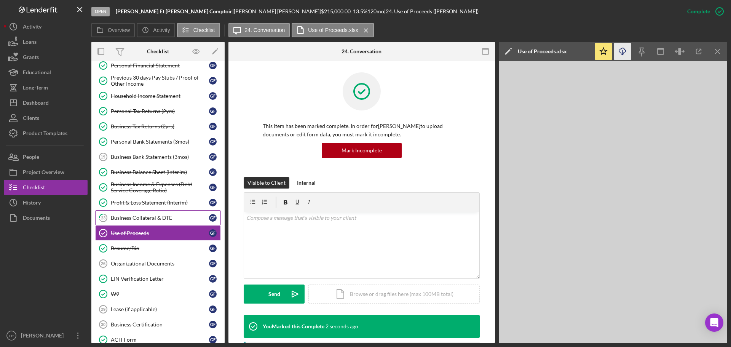
click at [139, 213] on link "23 Business Collateral & DTE G F" at bounding box center [158, 217] width 126 height 15
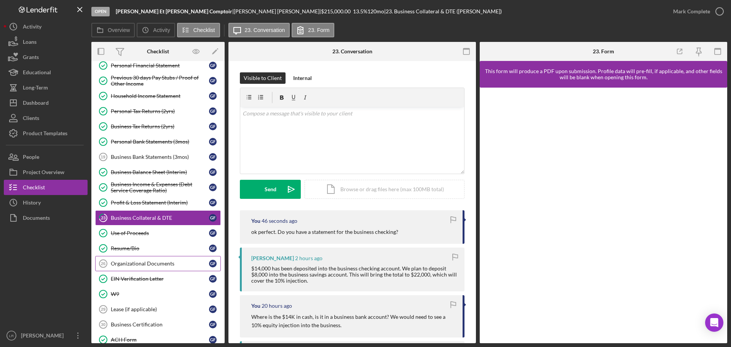
click at [133, 265] on div "Organizational Documents" at bounding box center [160, 263] width 98 height 6
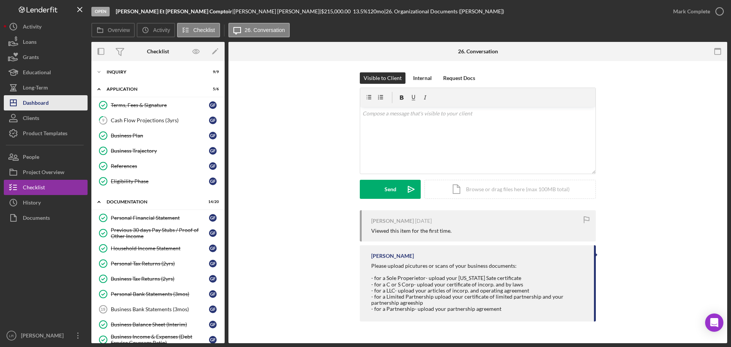
click at [41, 105] on div "Dashboard" at bounding box center [36, 103] width 26 height 17
